Goal: Information Seeking & Learning: Understand process/instructions

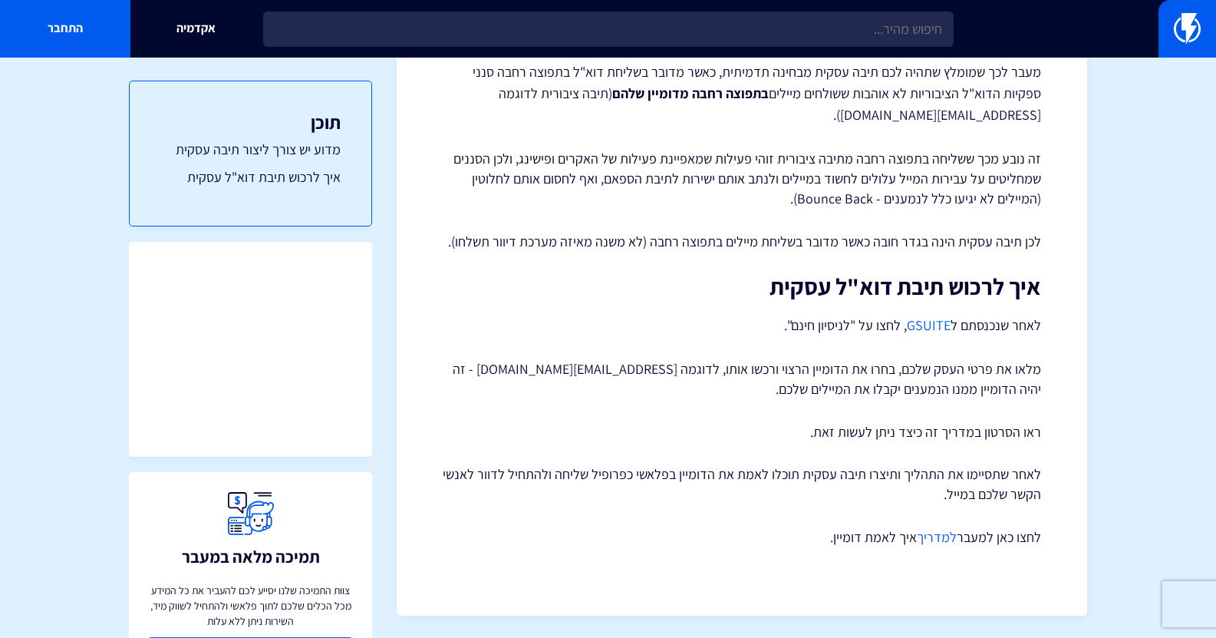
scroll to position [286, 0]
click at [925, 329] on link "GSUITE" at bounding box center [929, 324] width 44 height 18
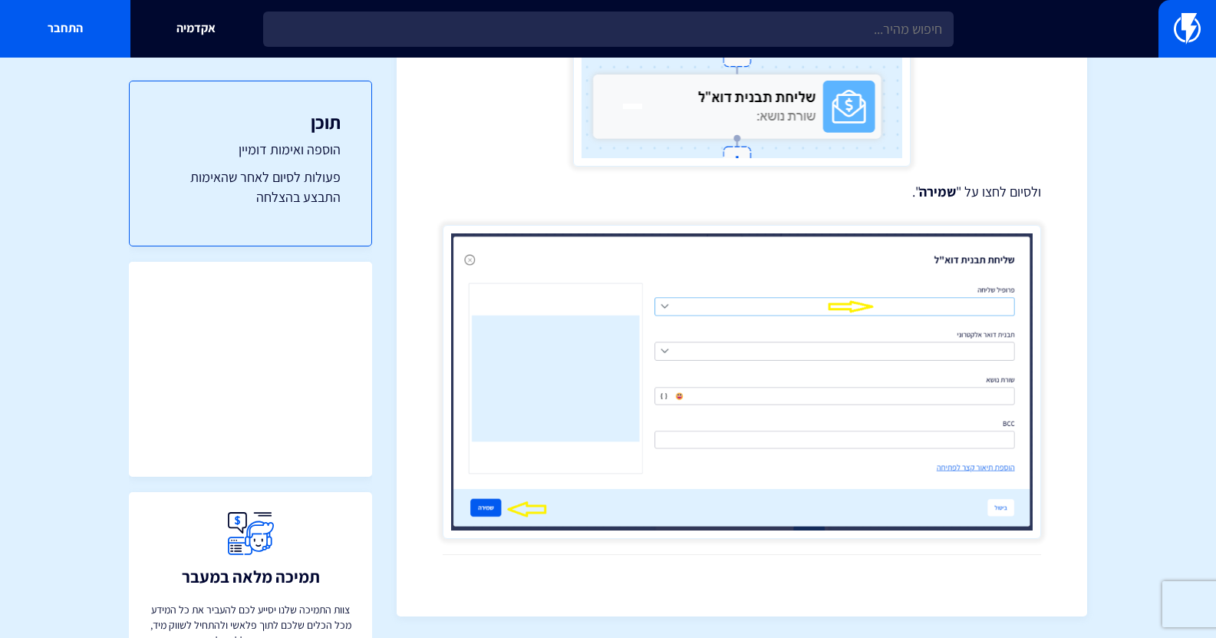
scroll to position [4611, 0]
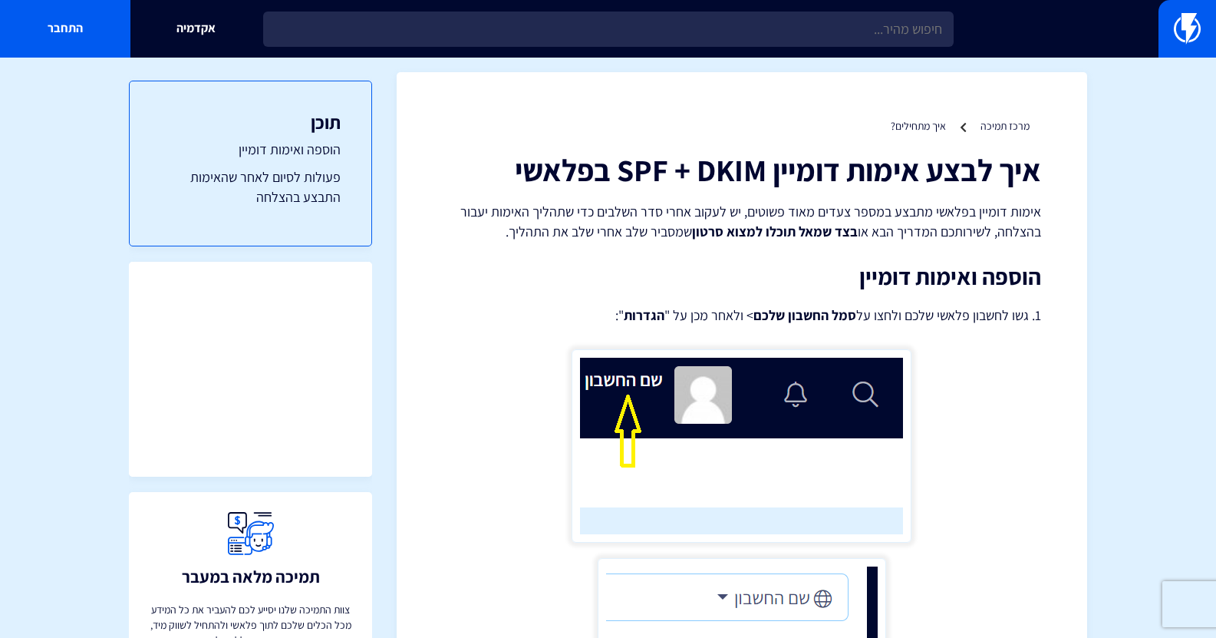
scroll to position [0, 0]
